Goal: Task Accomplishment & Management: Use online tool/utility

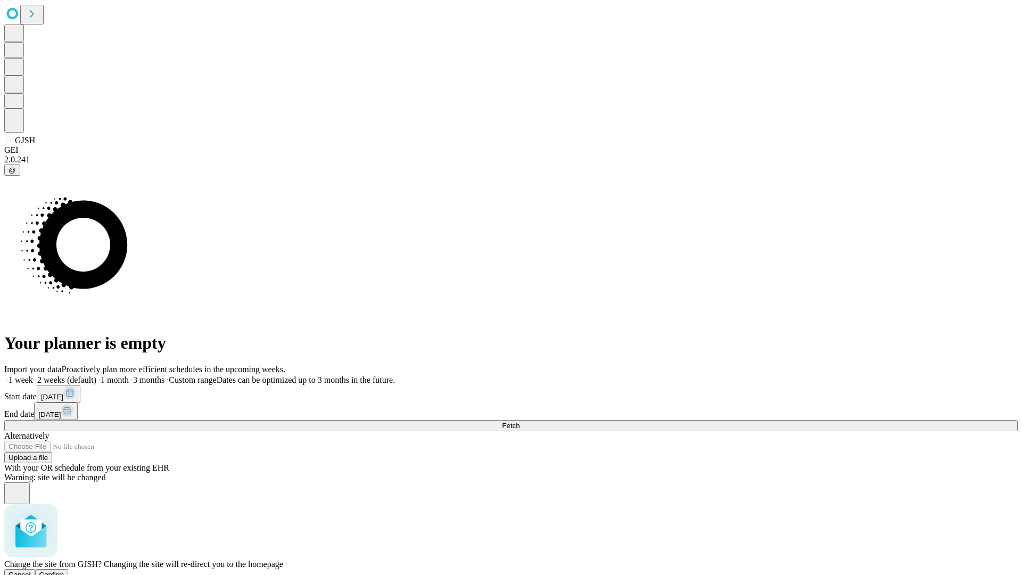
click at [64, 571] on span "Confirm" at bounding box center [51, 575] width 25 height 8
click at [96, 375] on label "2 weeks (default)" at bounding box center [64, 379] width 63 height 9
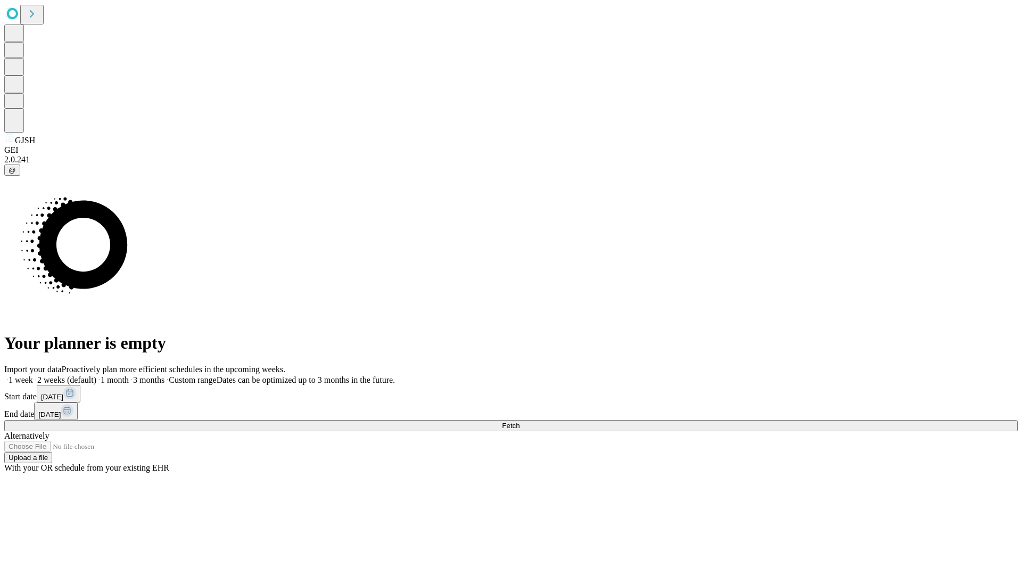
click at [520, 422] on span "Fetch" at bounding box center [511, 426] width 18 height 8
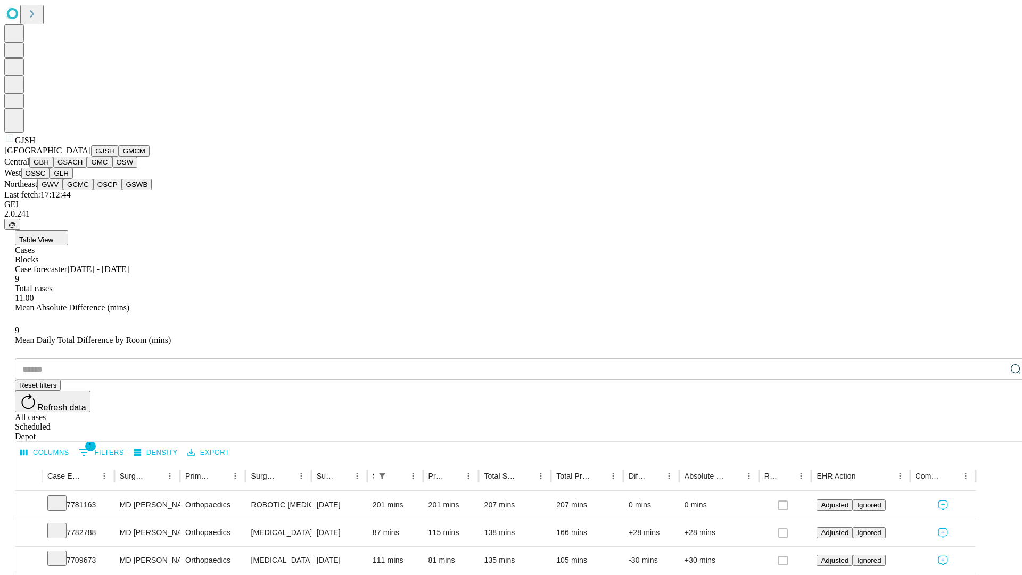
click at [119, 156] on button "GMCM" at bounding box center [134, 150] width 31 height 11
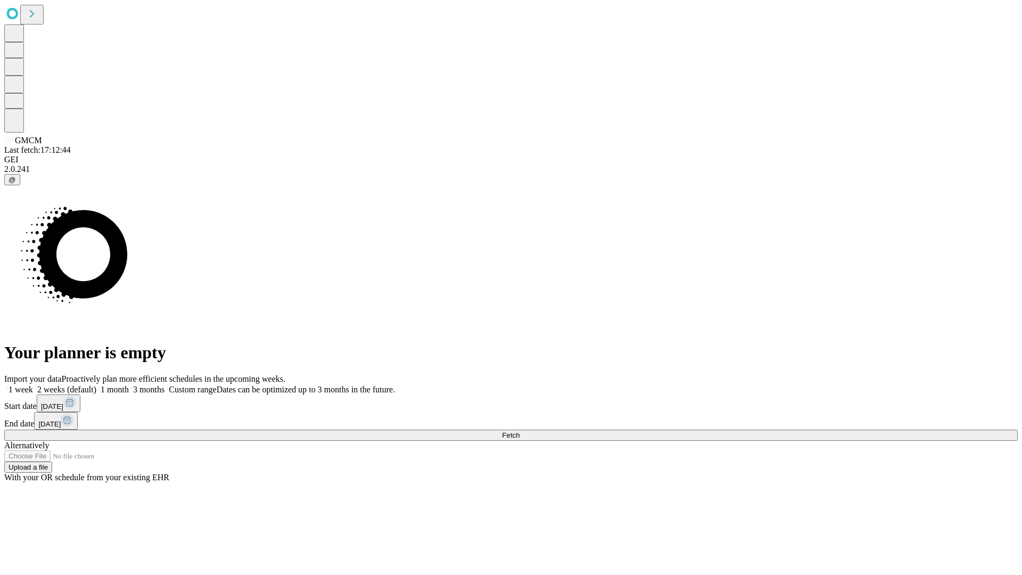
click at [96, 385] on label "2 weeks (default)" at bounding box center [64, 389] width 63 height 9
click at [520, 431] on span "Fetch" at bounding box center [511, 435] width 18 height 8
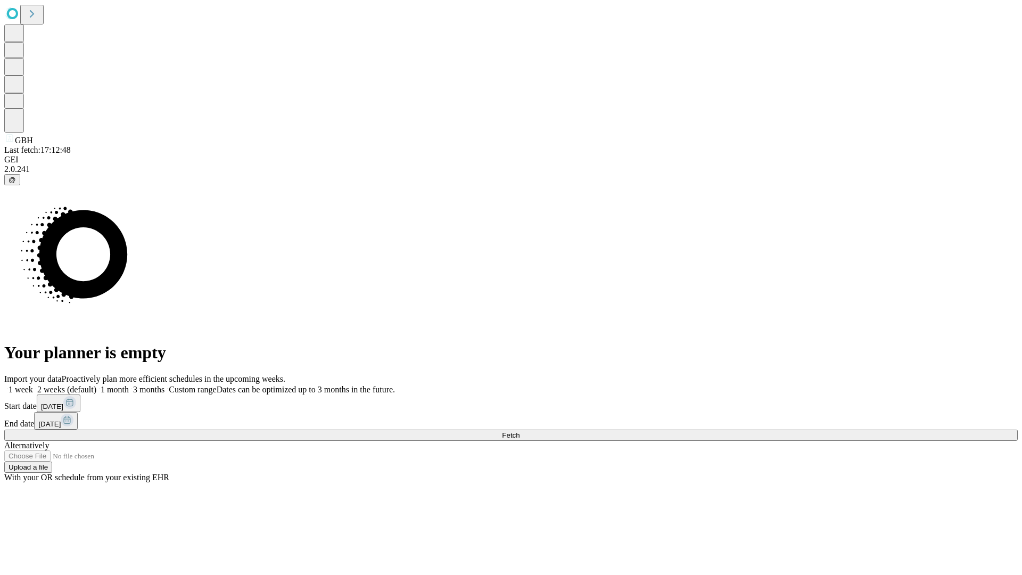
click at [96, 385] on label "2 weeks (default)" at bounding box center [64, 389] width 63 height 9
click at [520, 431] on span "Fetch" at bounding box center [511, 435] width 18 height 8
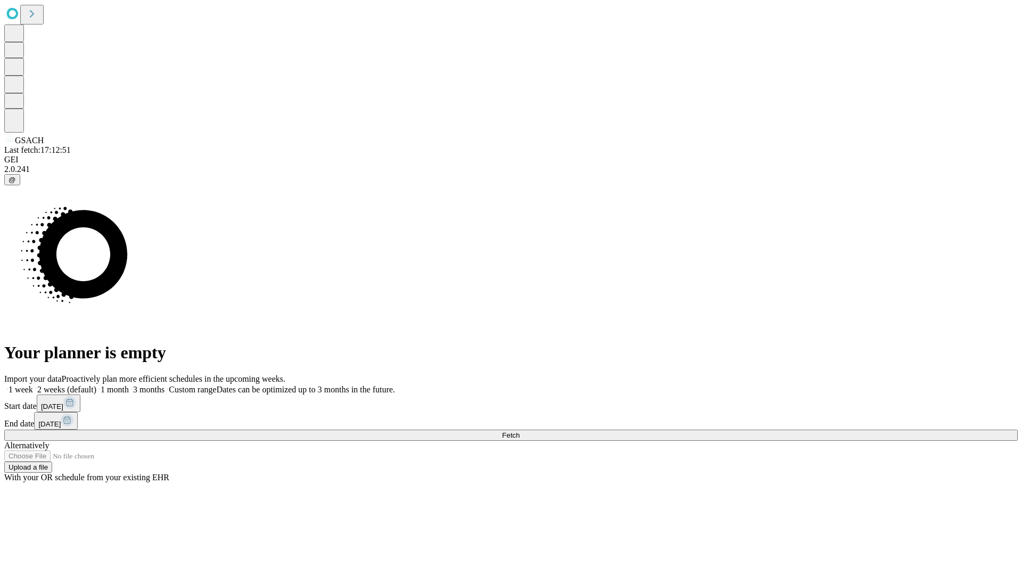
click at [96, 385] on label "2 weeks (default)" at bounding box center [64, 389] width 63 height 9
click at [520, 431] on span "Fetch" at bounding box center [511, 435] width 18 height 8
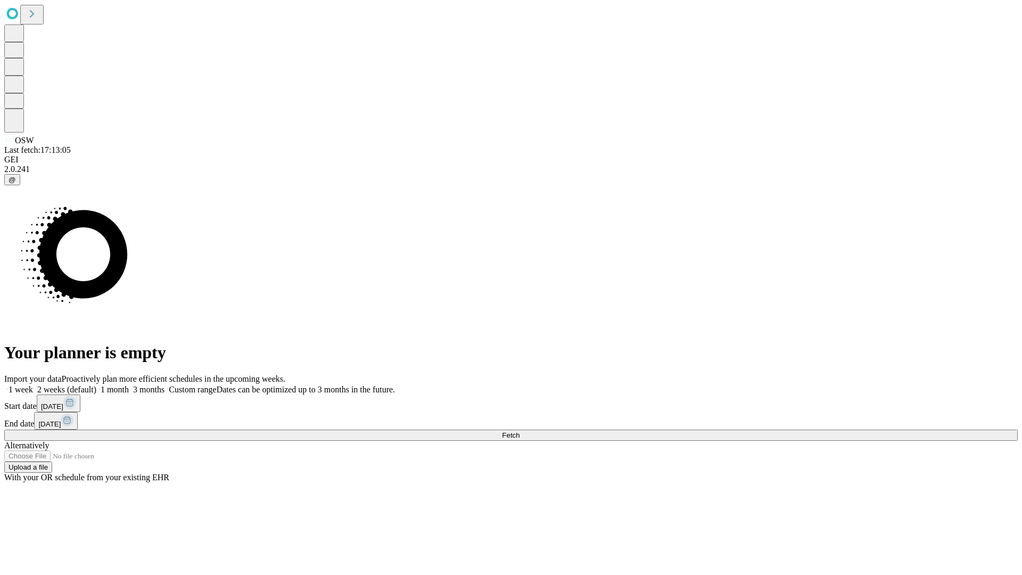
click at [96, 385] on label "2 weeks (default)" at bounding box center [64, 389] width 63 height 9
click at [520, 431] on span "Fetch" at bounding box center [511, 435] width 18 height 8
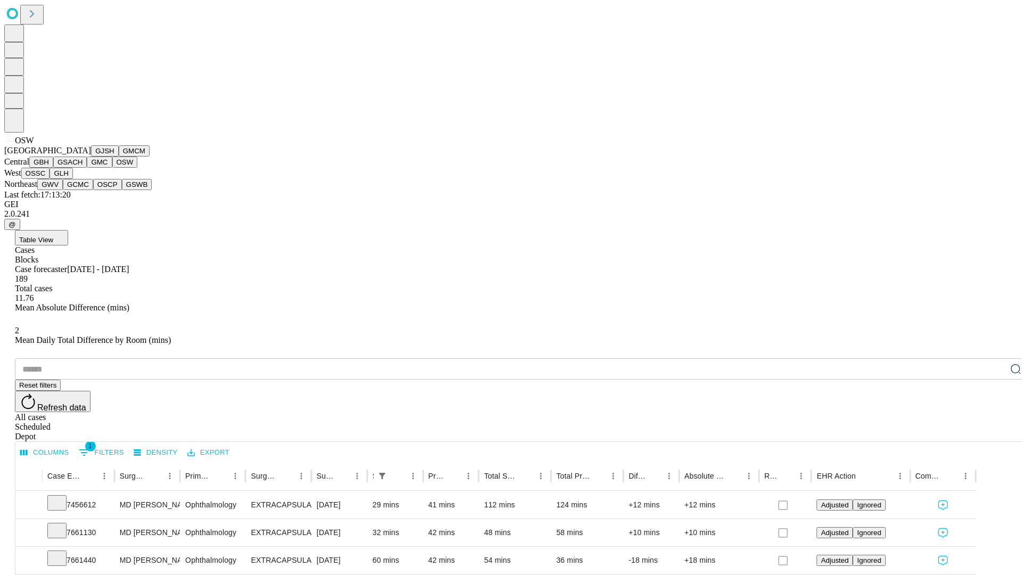
click at [50, 179] on button "OSSC" at bounding box center [35, 173] width 29 height 11
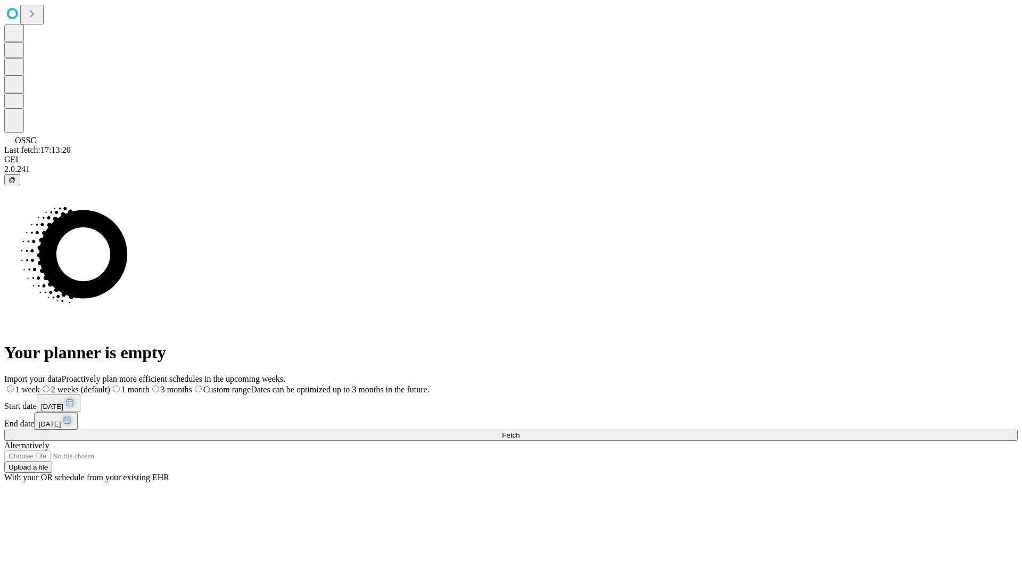
click at [520, 431] on span "Fetch" at bounding box center [511, 435] width 18 height 8
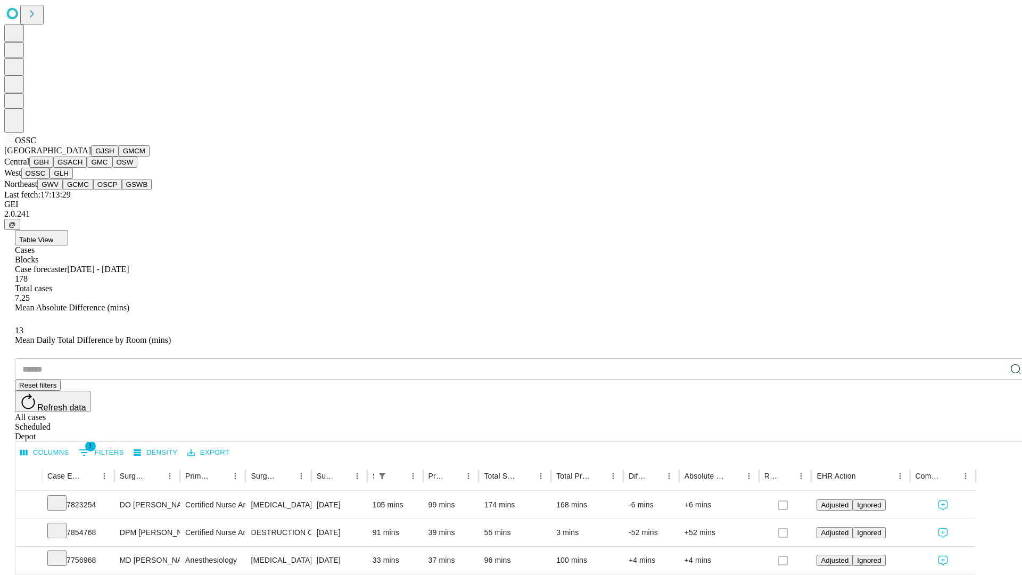
click at [72, 179] on button "GLH" at bounding box center [61, 173] width 23 height 11
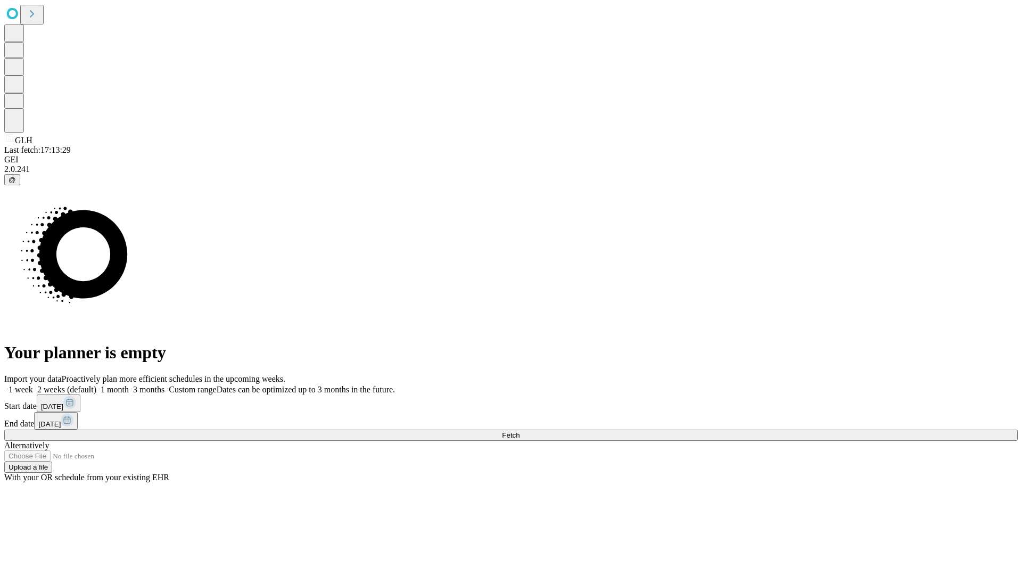
click at [96, 385] on label "2 weeks (default)" at bounding box center [64, 389] width 63 height 9
click at [520, 431] on span "Fetch" at bounding box center [511, 435] width 18 height 8
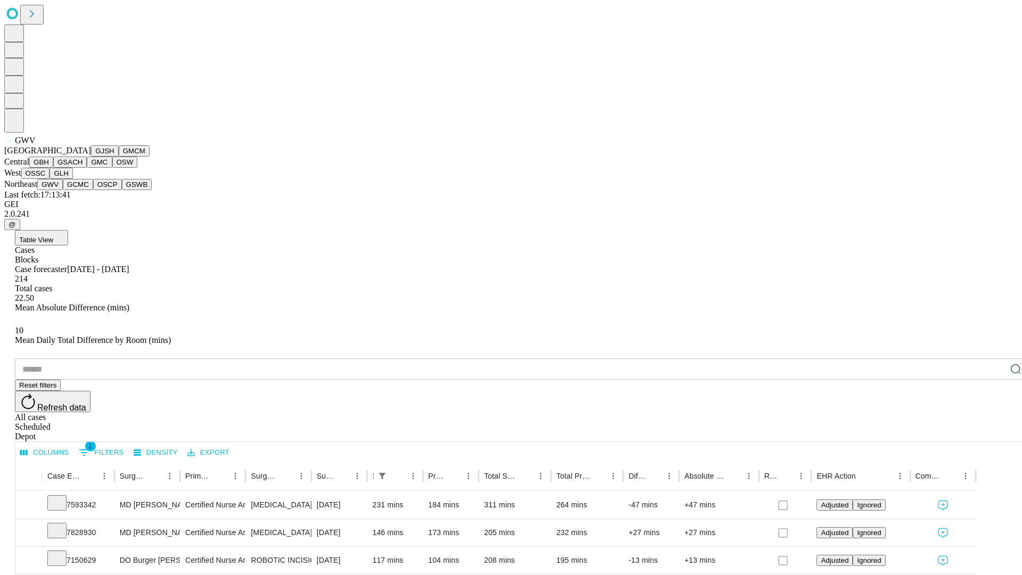
click at [83, 190] on button "GCMC" at bounding box center [78, 184] width 30 height 11
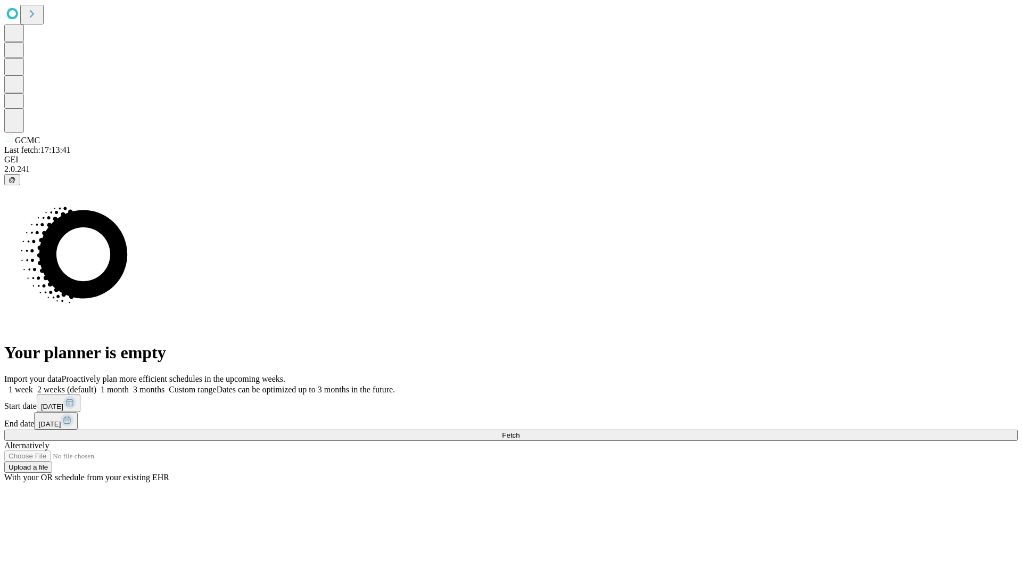
click at [96, 385] on label "2 weeks (default)" at bounding box center [64, 389] width 63 height 9
click at [520, 431] on span "Fetch" at bounding box center [511, 435] width 18 height 8
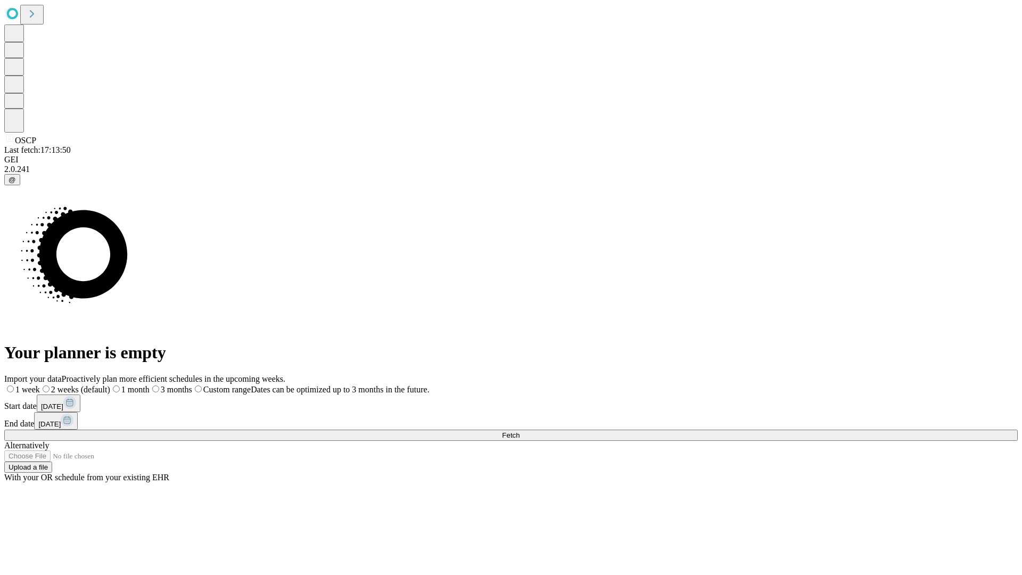
click at [110, 385] on label "2 weeks (default)" at bounding box center [75, 389] width 70 height 9
click at [520, 431] on span "Fetch" at bounding box center [511, 435] width 18 height 8
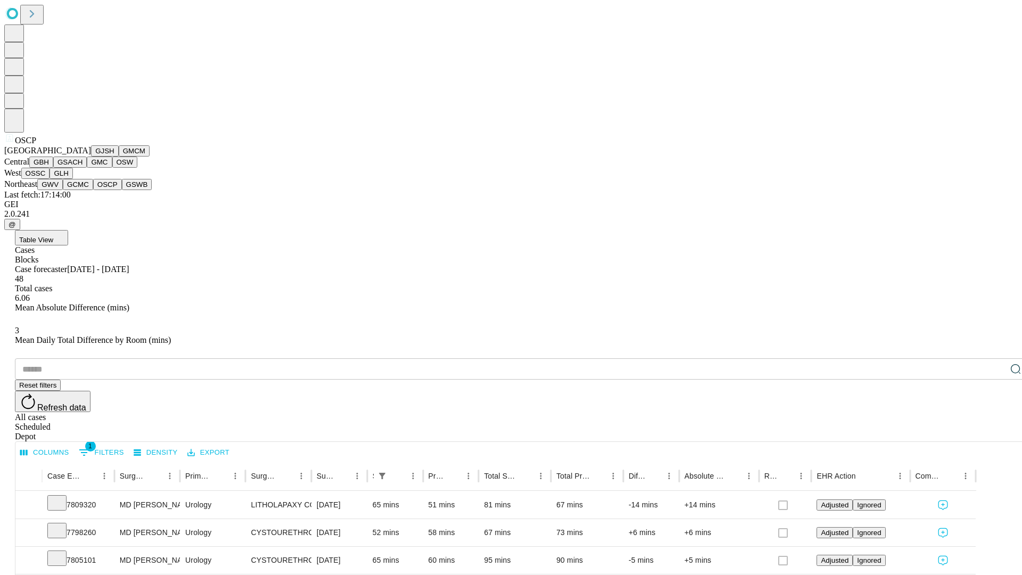
click at [122, 190] on button "GSWB" at bounding box center [137, 184] width 30 height 11
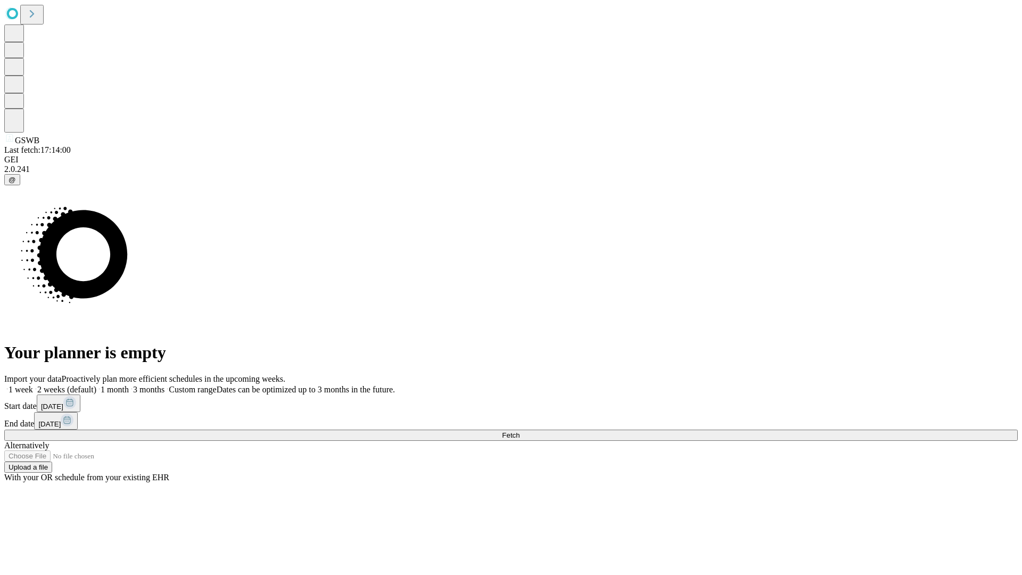
click at [96, 385] on label "2 weeks (default)" at bounding box center [64, 389] width 63 height 9
click at [520, 431] on span "Fetch" at bounding box center [511, 435] width 18 height 8
